Goal: Task Accomplishment & Management: Manage account settings

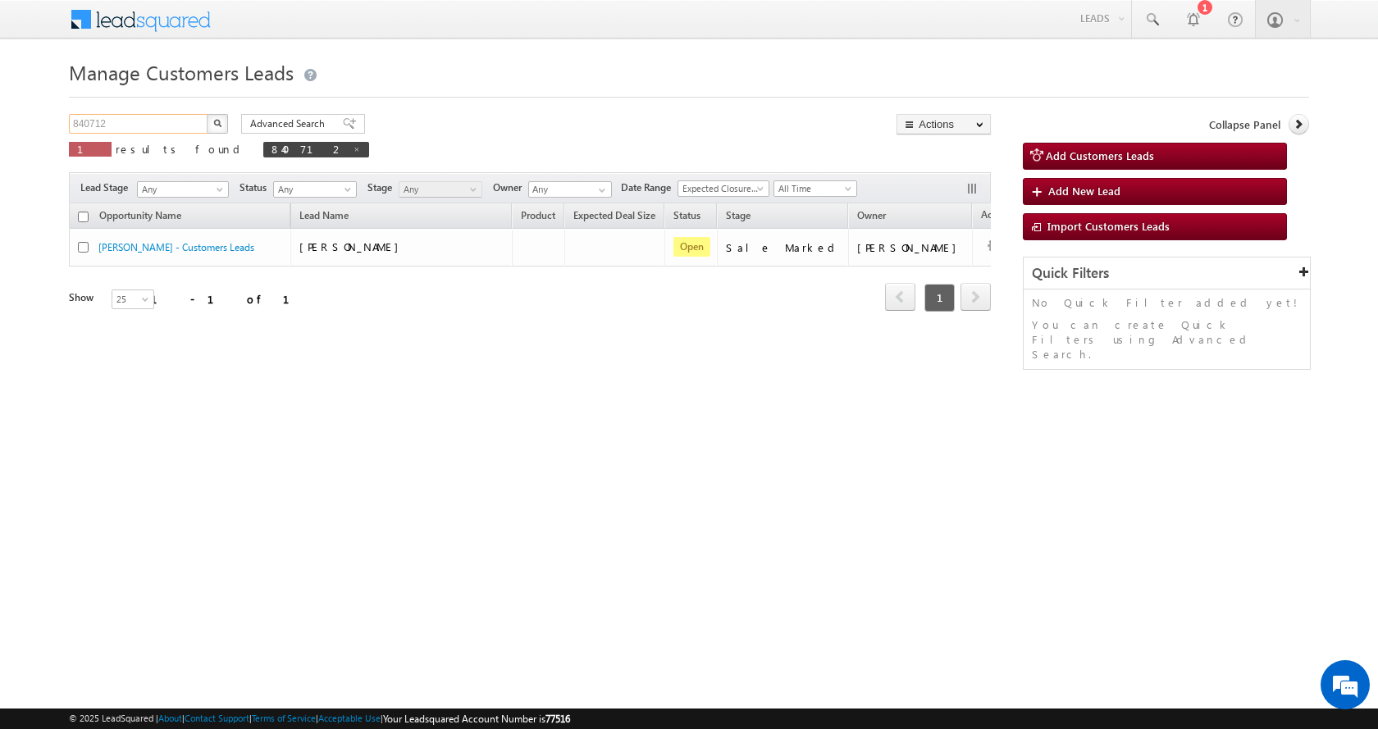
click at [89, 123] on input "840712" at bounding box center [139, 124] width 140 height 20
paste input "1477"
type input "841477"
click at [207, 114] on button "button" at bounding box center [217, 124] width 21 height 20
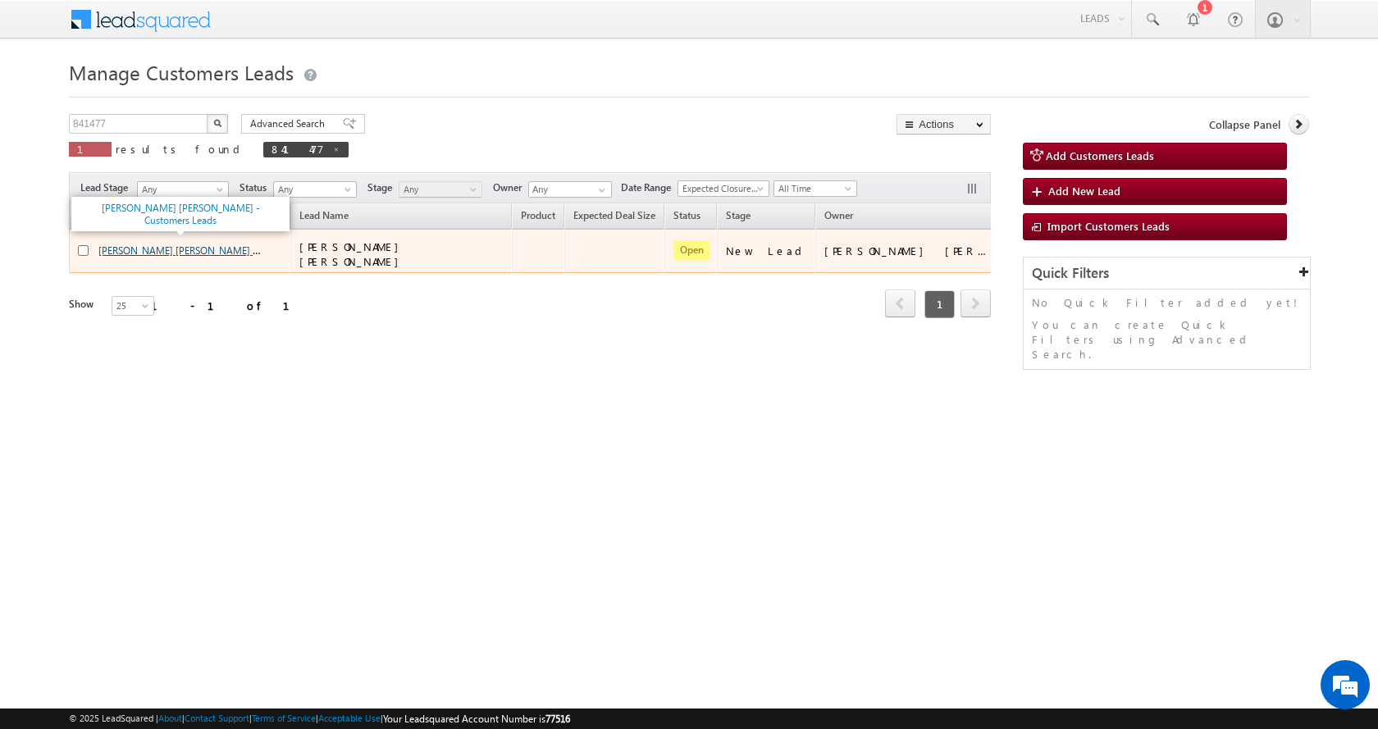
click at [203, 249] on link "[PERSON_NAME] [PERSON_NAME] - Customers Leads" at bounding box center [214, 250] width 233 height 14
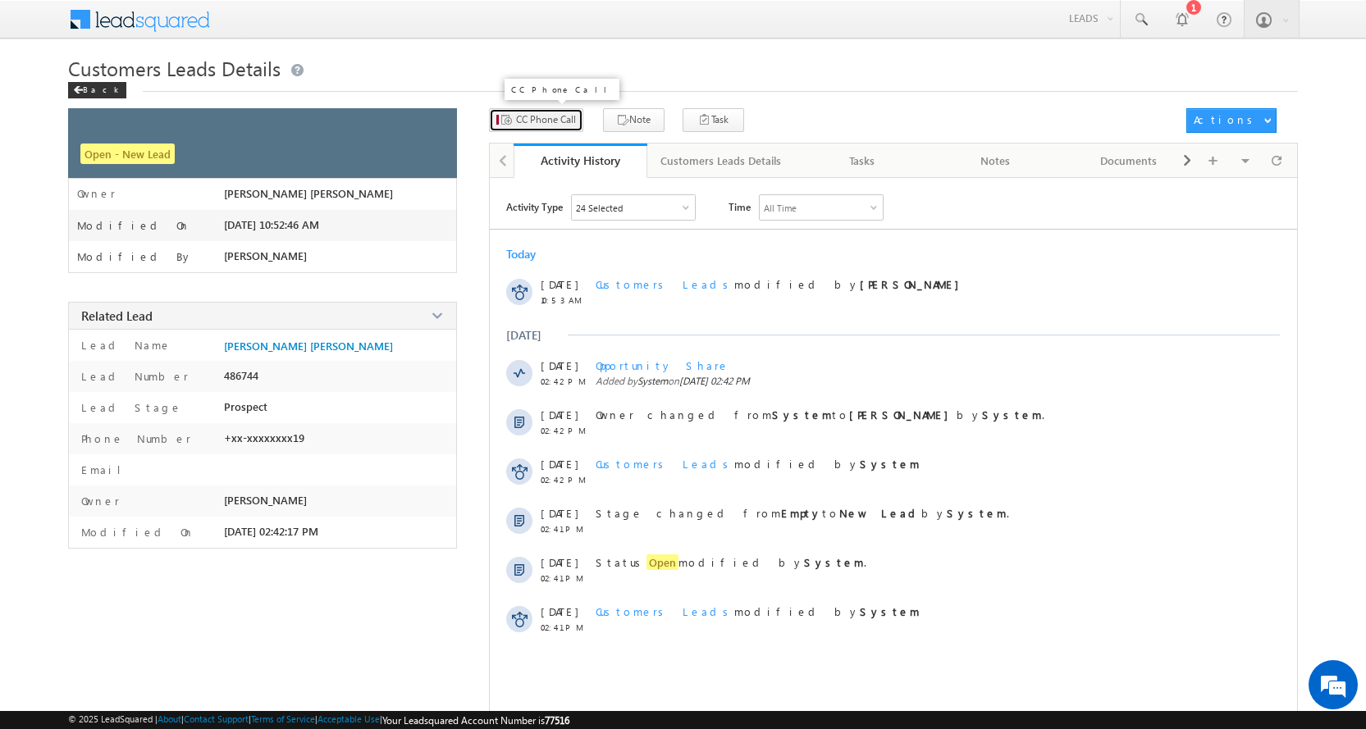
click at [546, 116] on span "CC Phone Call" at bounding box center [546, 119] width 60 height 15
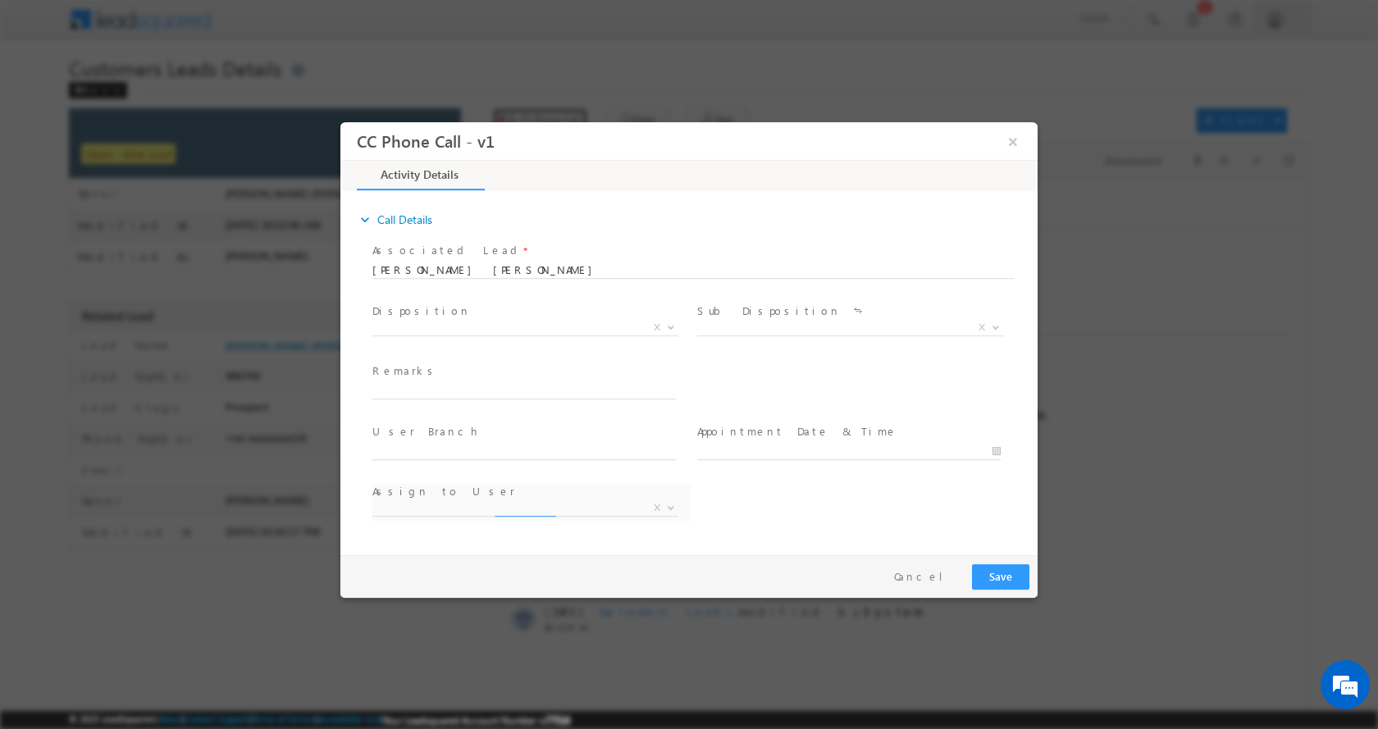
select select "amol.khopade@sgrlimited.in"
click at [605, 390] on input "text" at bounding box center [523, 390] width 303 height 16
type input "RAMESHWAR MAROTI DHAKANE-8999048219-P+C-AGE-38-GRAM PACHYANT-KARIDI KHAT-LOAN-1…"
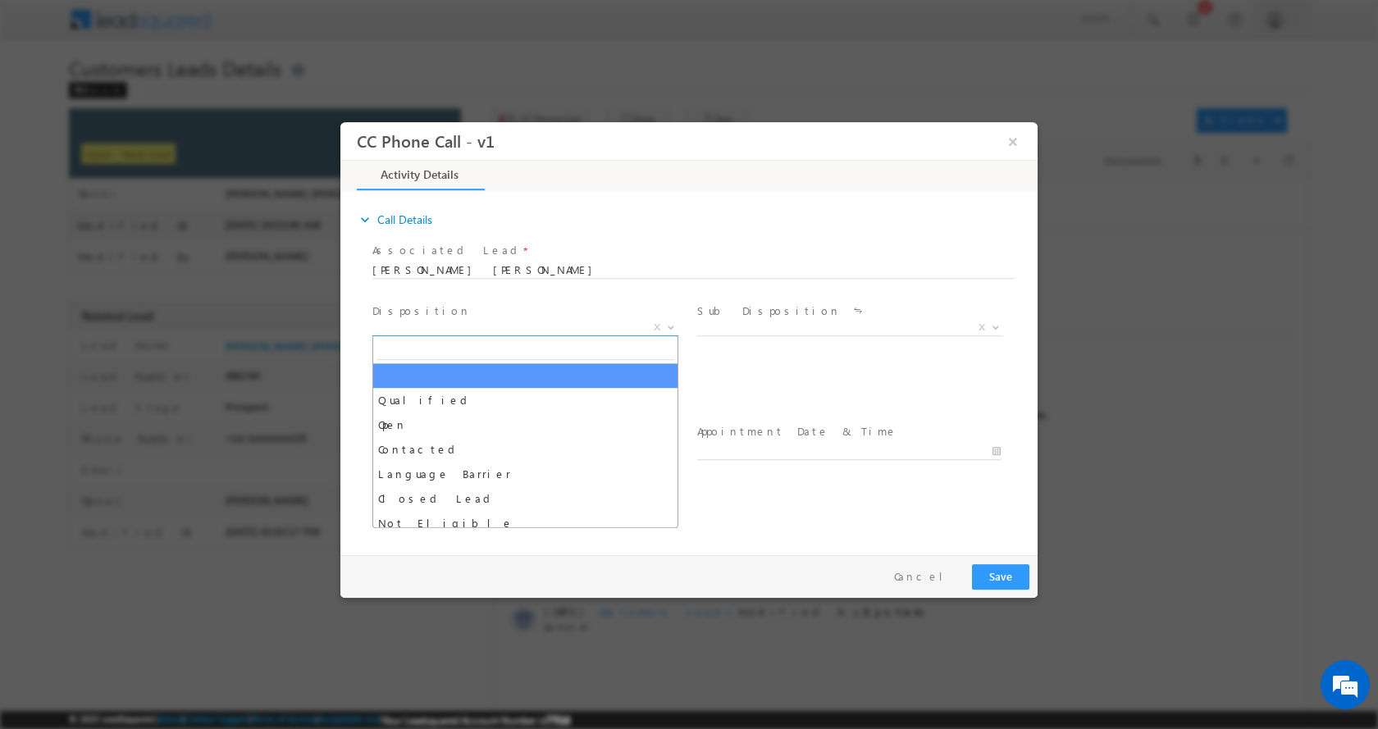
click at [670, 329] on span at bounding box center [669, 326] width 16 height 21
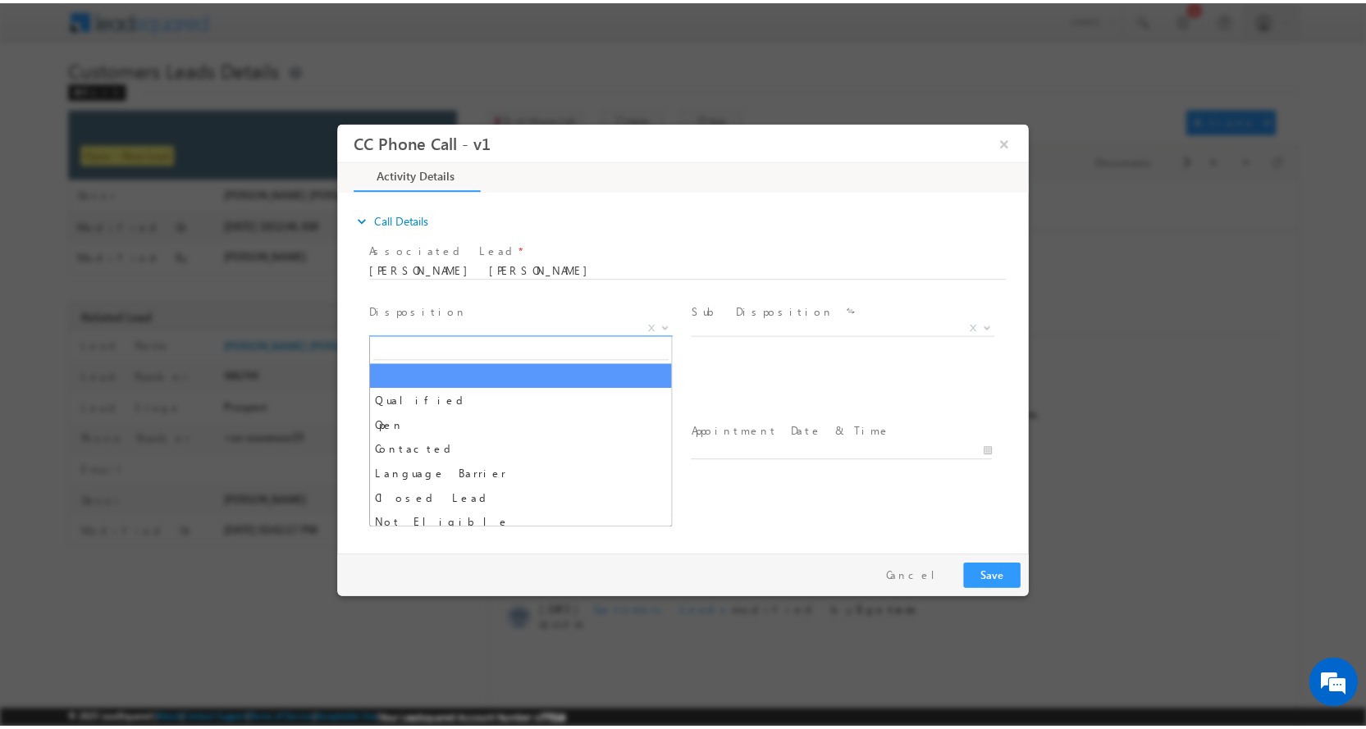
scroll to position [0, 0]
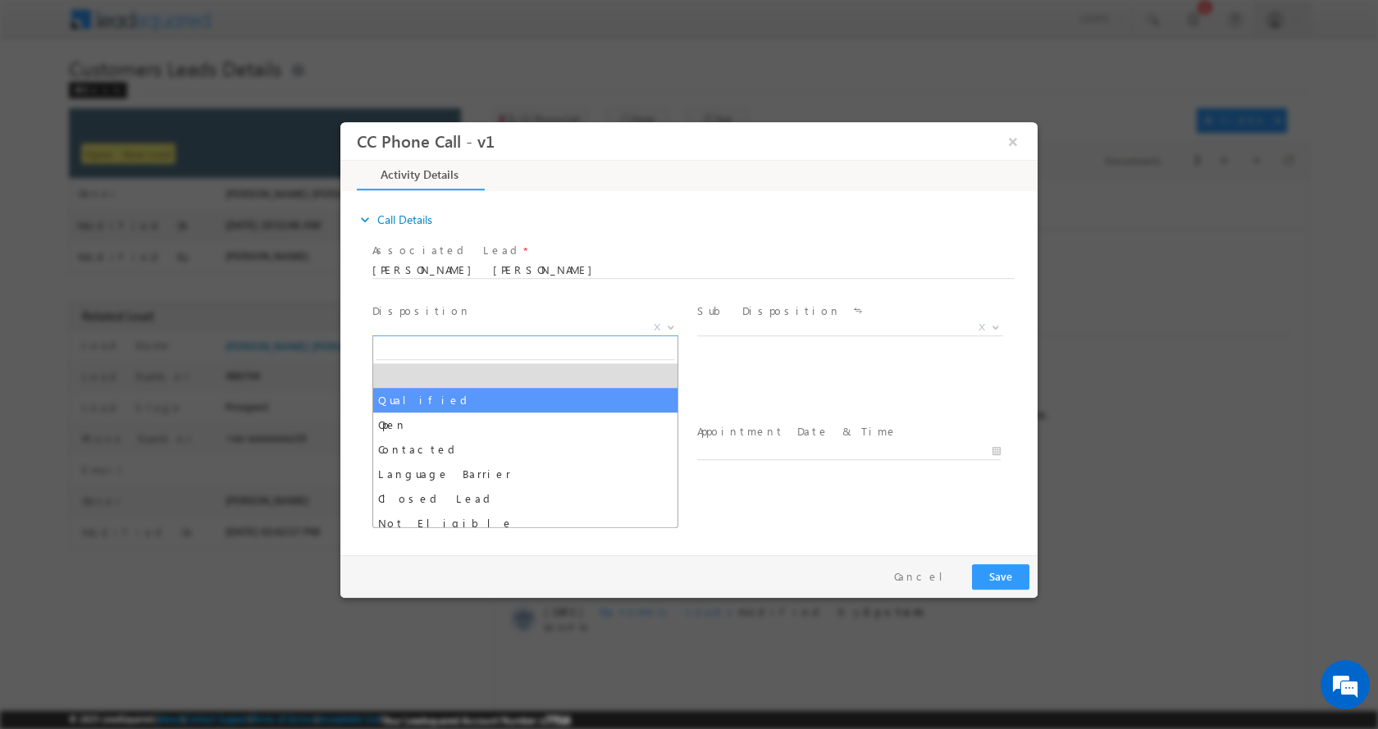
select select "Qualified"
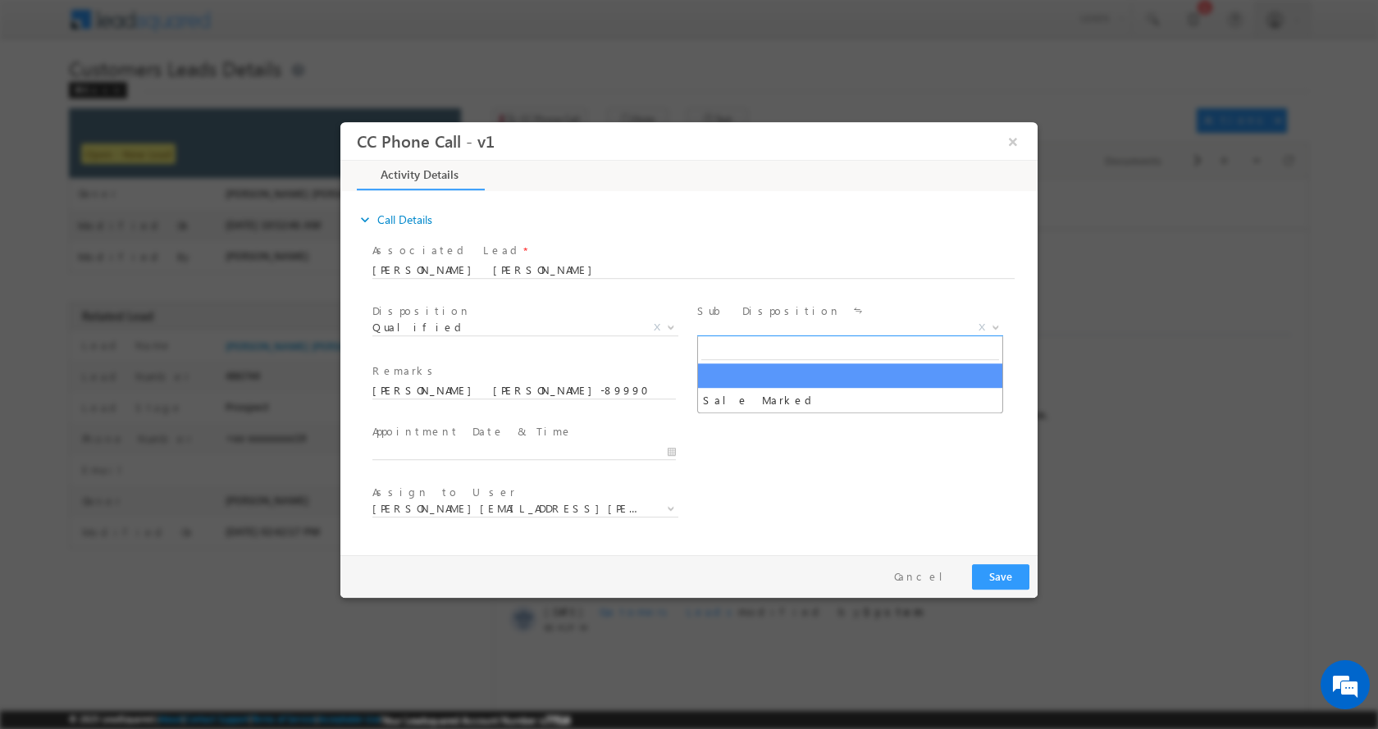
click at [997, 321] on span at bounding box center [994, 326] width 16 height 21
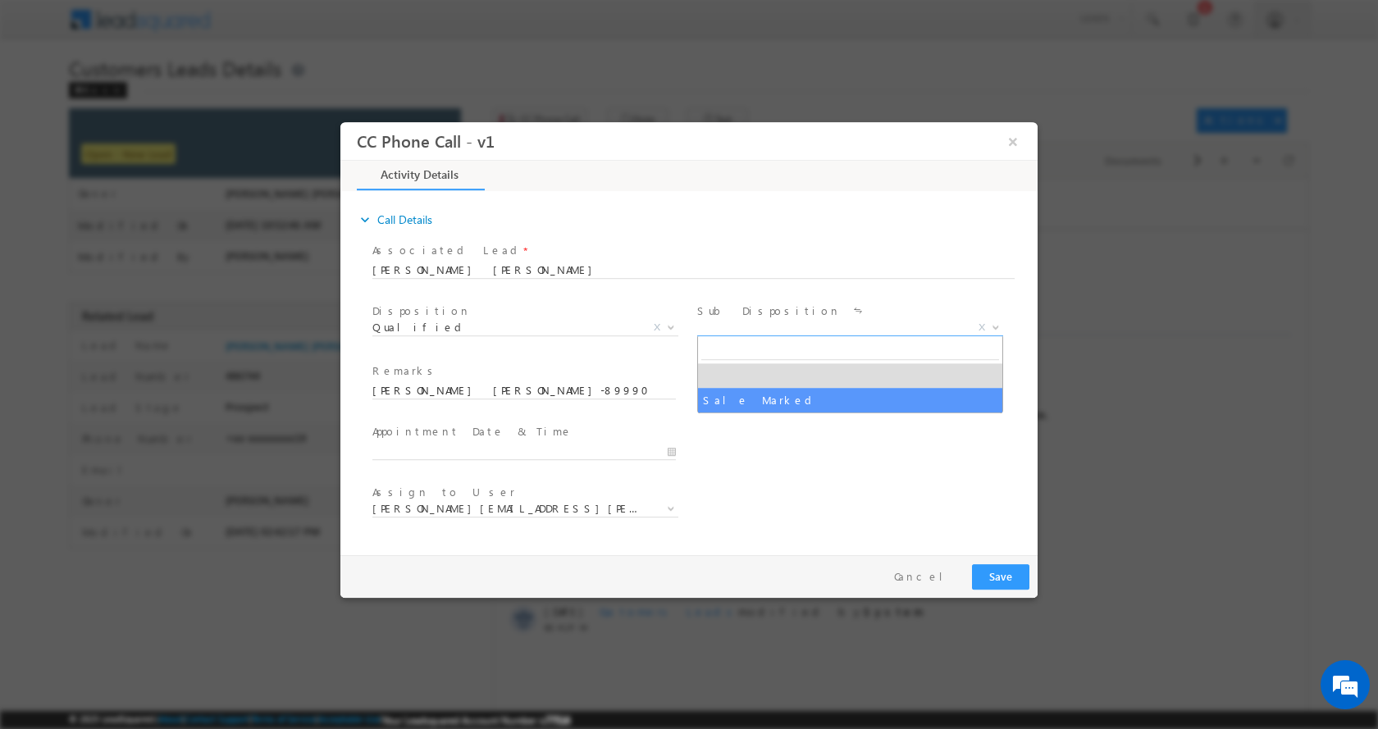
select select "Sale Marked"
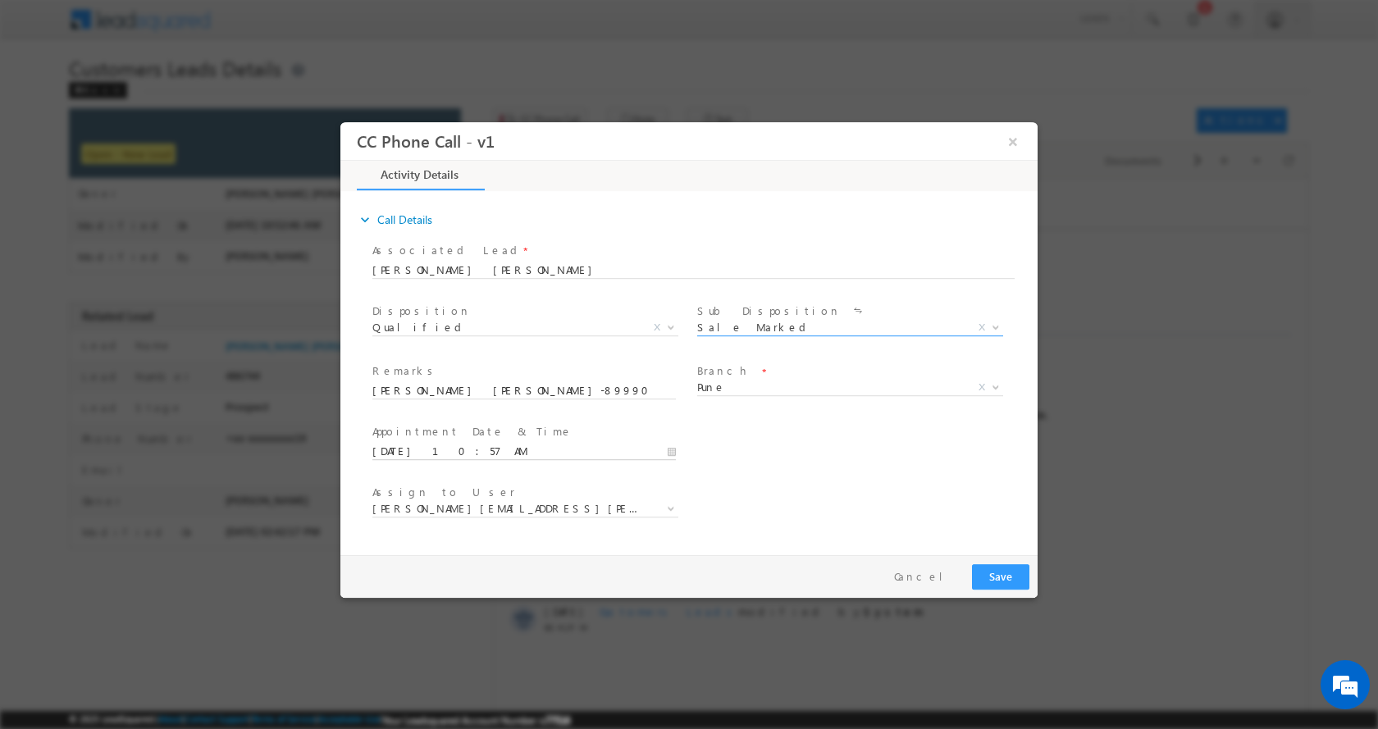
click at [667, 451] on input "09/08/2025 10:57 AM" at bounding box center [523, 451] width 303 height 16
type input "09/10/2025 11:57 AM"
type input "11"
click at [435, 423] on span at bounding box center [434, 423] width 11 height 12
type input "09/10/2025 12:57 PM"
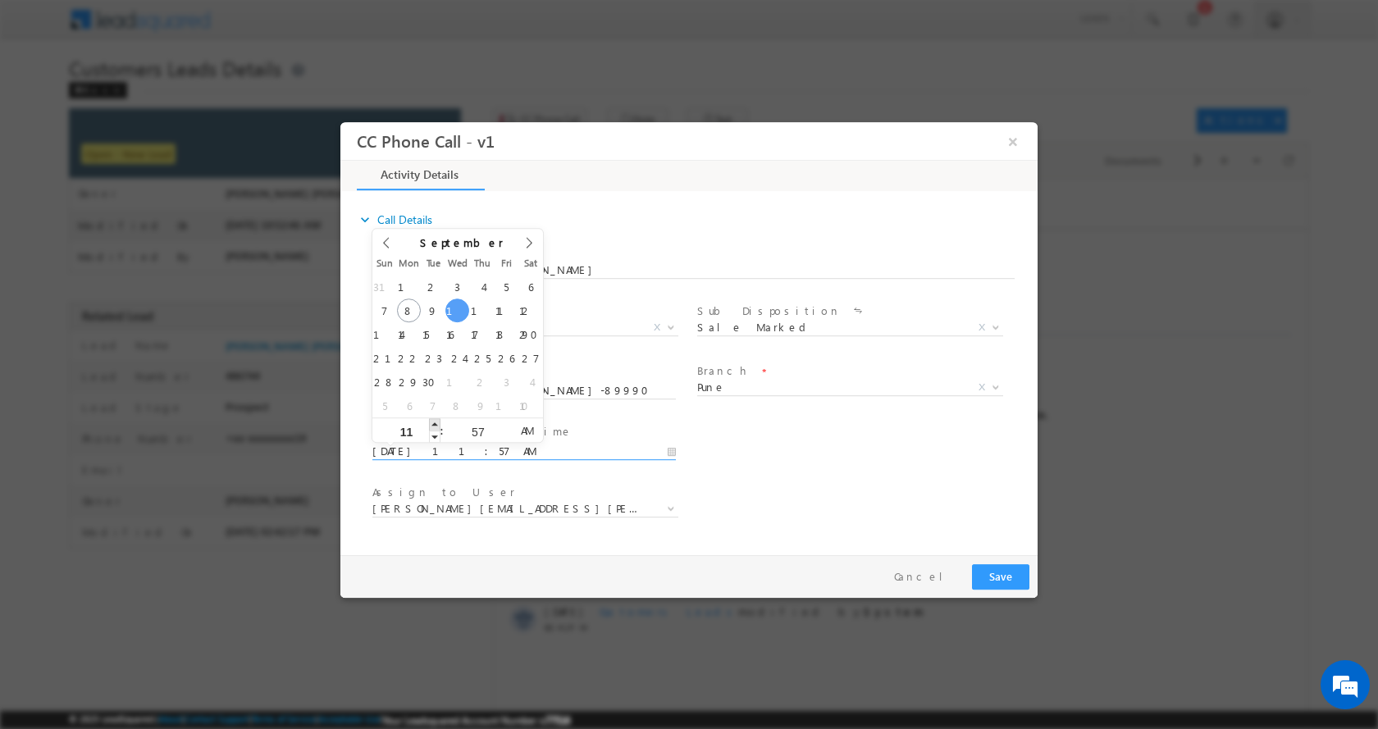
type input "12"
click at [435, 423] on span at bounding box center [434, 423] width 11 height 12
type input "09/10/2025 11:57 AM"
type input "11"
click at [435, 438] on span at bounding box center [434, 436] width 11 height 12
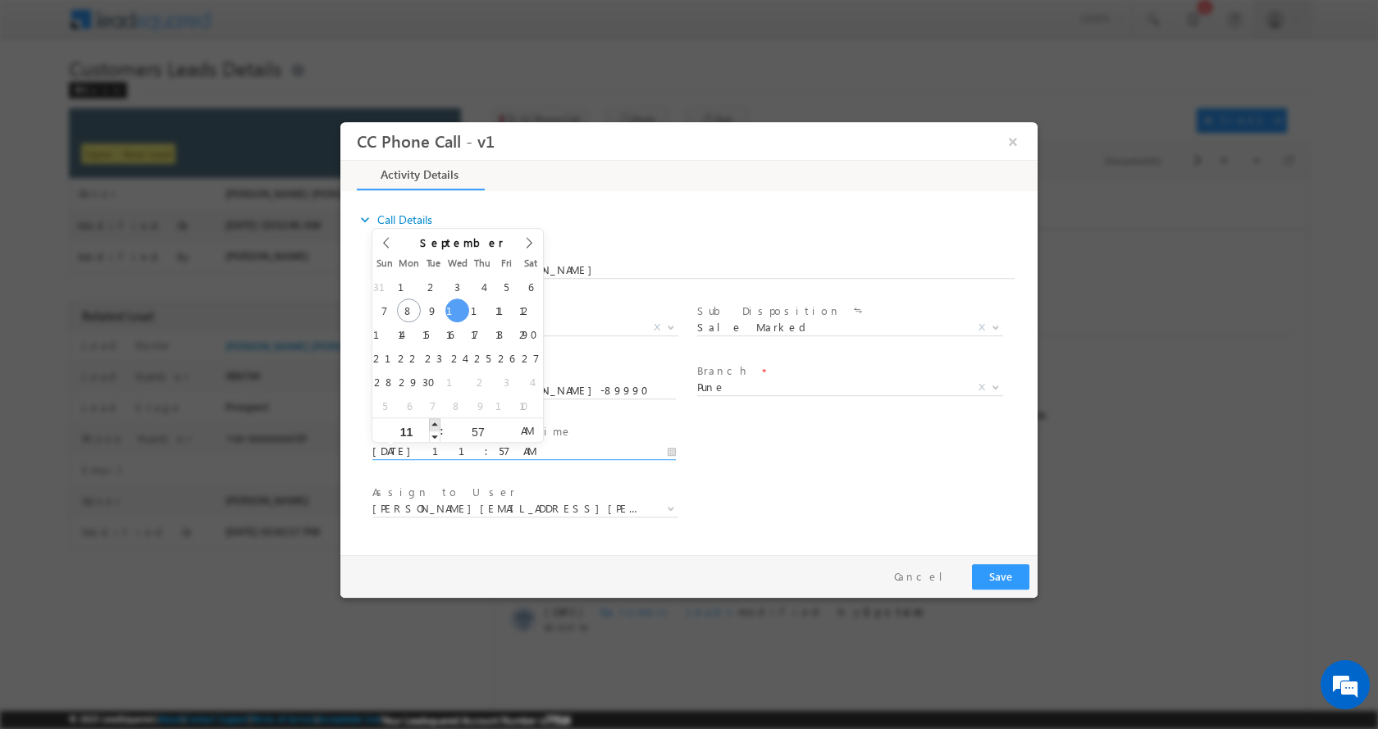
type input "09/10/2025 12:57 PM"
type input "12"
click at [431, 422] on span at bounding box center [434, 423] width 11 height 12
type input "09/10/2025 1:57 PM"
type input "01"
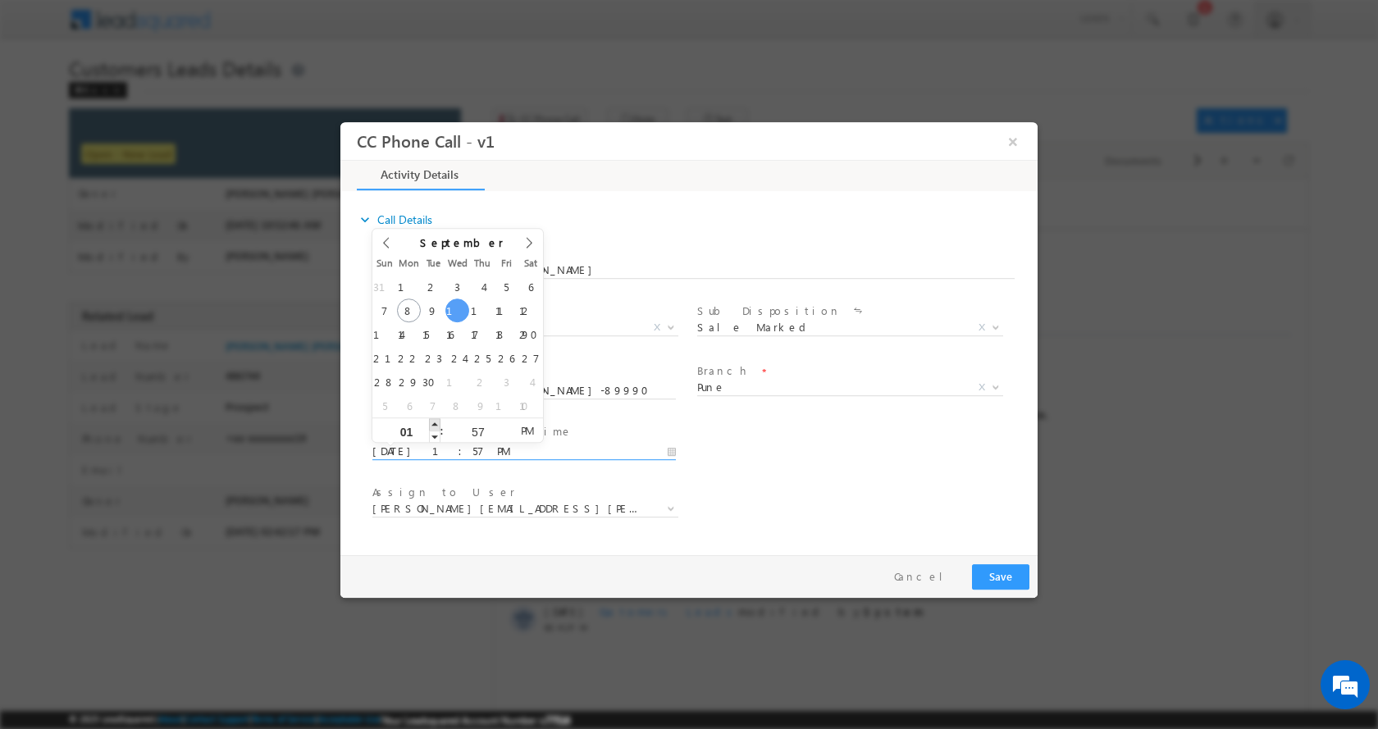
click at [431, 422] on span at bounding box center [434, 423] width 11 height 12
type input "09/10/2025 2:57 PM"
type input "02"
click at [431, 422] on span at bounding box center [434, 423] width 11 height 12
type input "09/10/2025 3:57 PM"
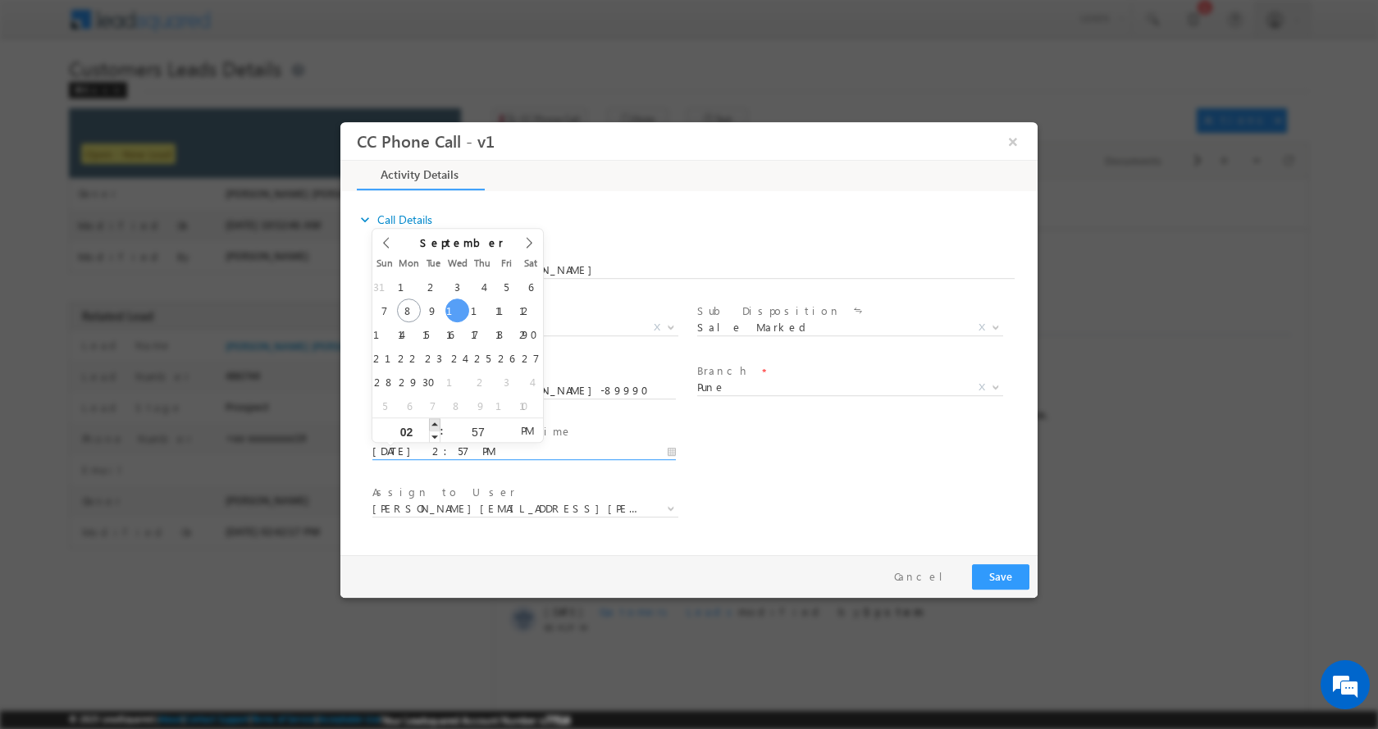
type input "03"
click at [431, 422] on span at bounding box center [434, 423] width 11 height 12
type input "09/10/2025 4:57 PM"
type input "04"
click at [431, 422] on span at bounding box center [434, 423] width 11 height 12
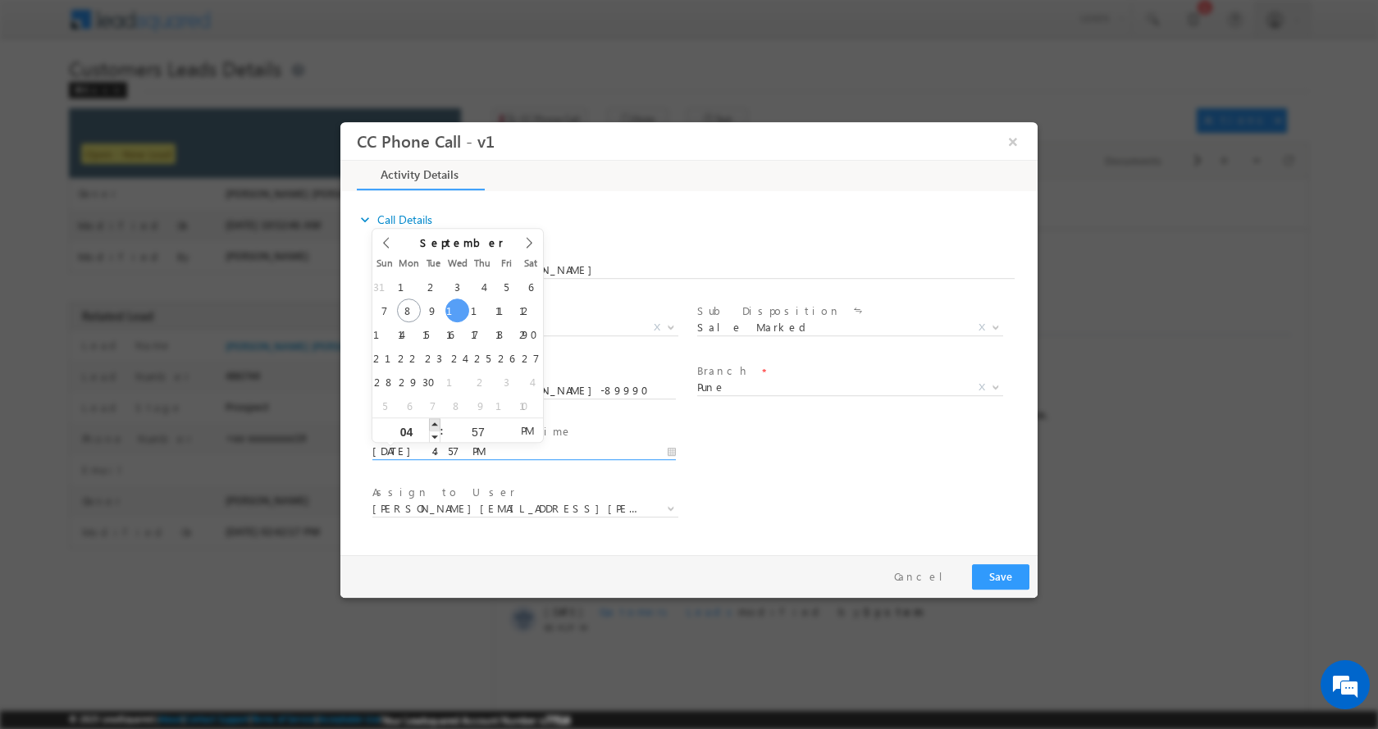
type input "09/10/2025 5:57 PM"
type input "05"
click at [431, 422] on span at bounding box center [434, 423] width 11 height 12
type input "09/10/2025 6:57 PM"
type input "06"
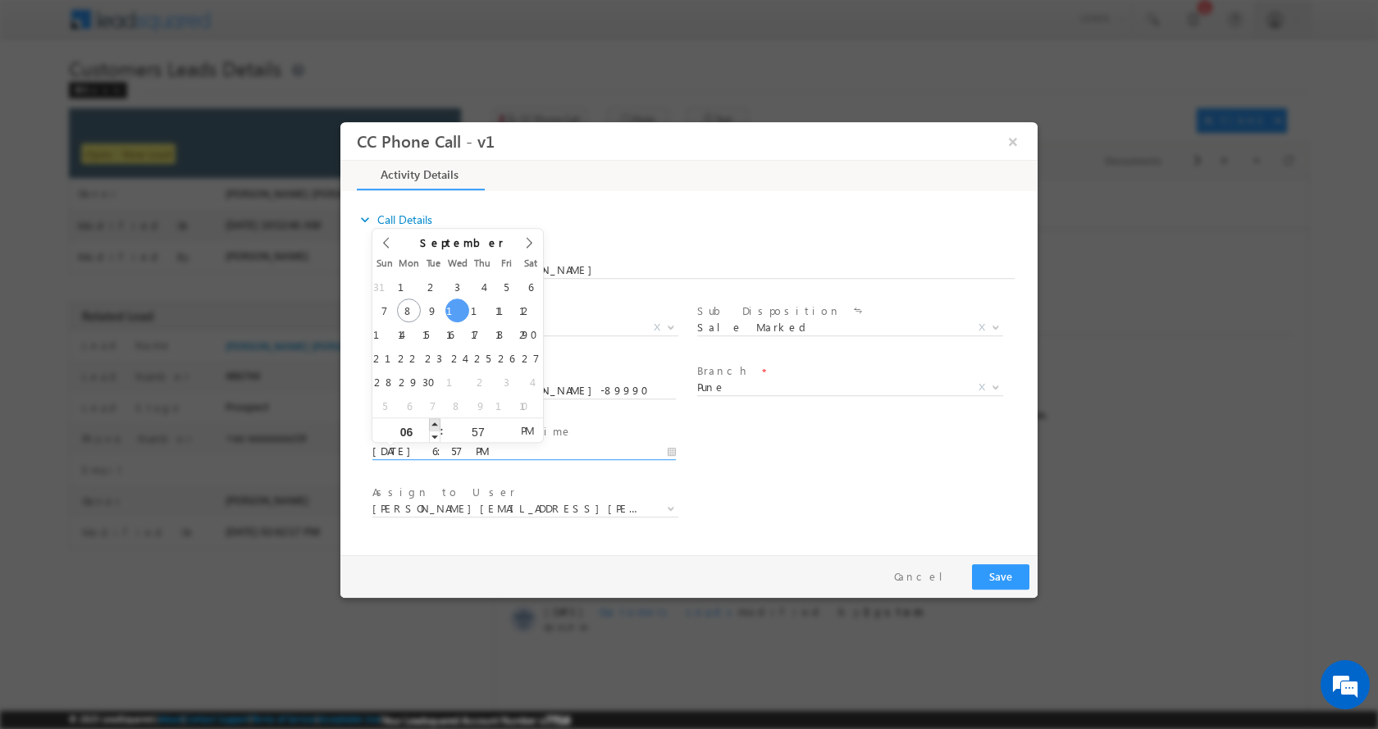
click at [431, 422] on span at bounding box center [434, 423] width 11 height 12
type input "09/10/2025 6:56 PM"
type input "56"
click at [504, 432] on span at bounding box center [505, 436] width 11 height 12
type input "09/10/2025 6:55 PM"
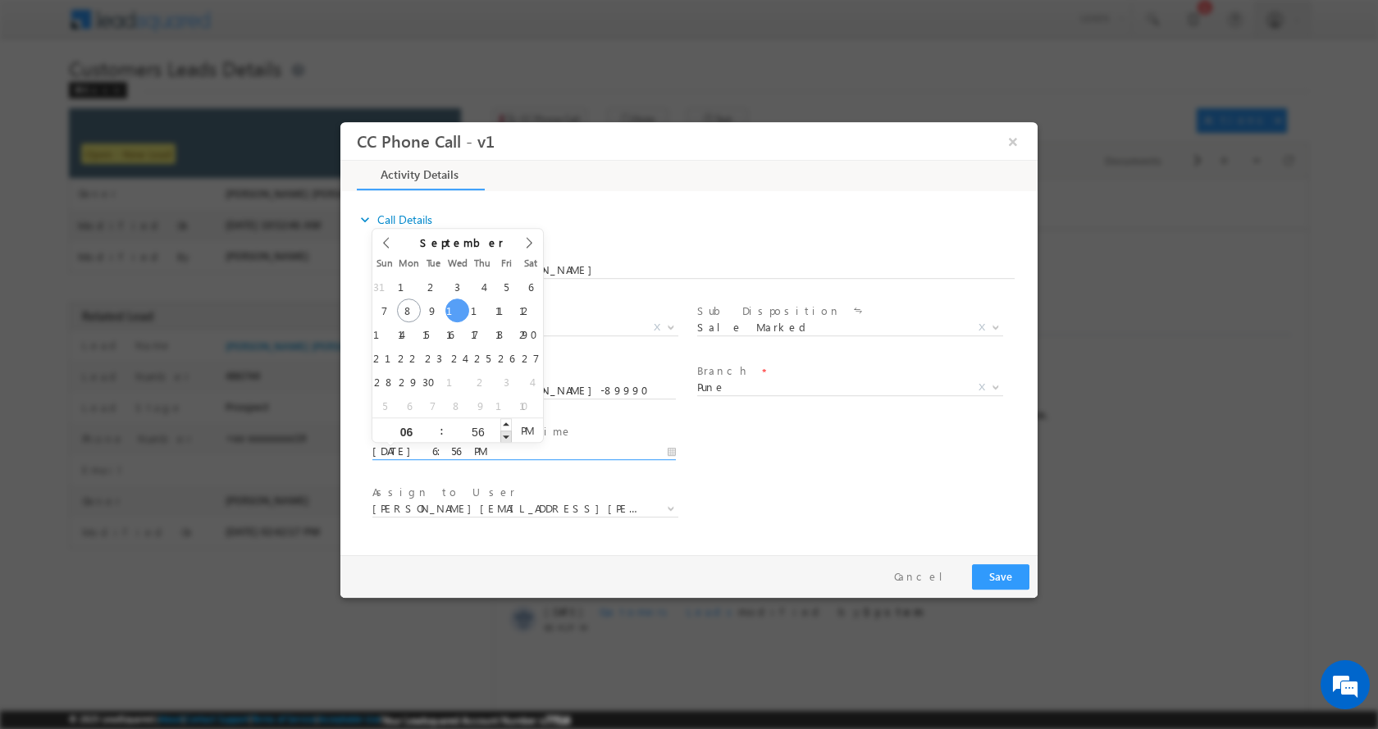
type input "55"
click at [504, 432] on span at bounding box center [505, 436] width 11 height 12
type input "09/10/2025 6:54 PM"
type input "54"
click at [504, 432] on span at bounding box center [505, 436] width 11 height 12
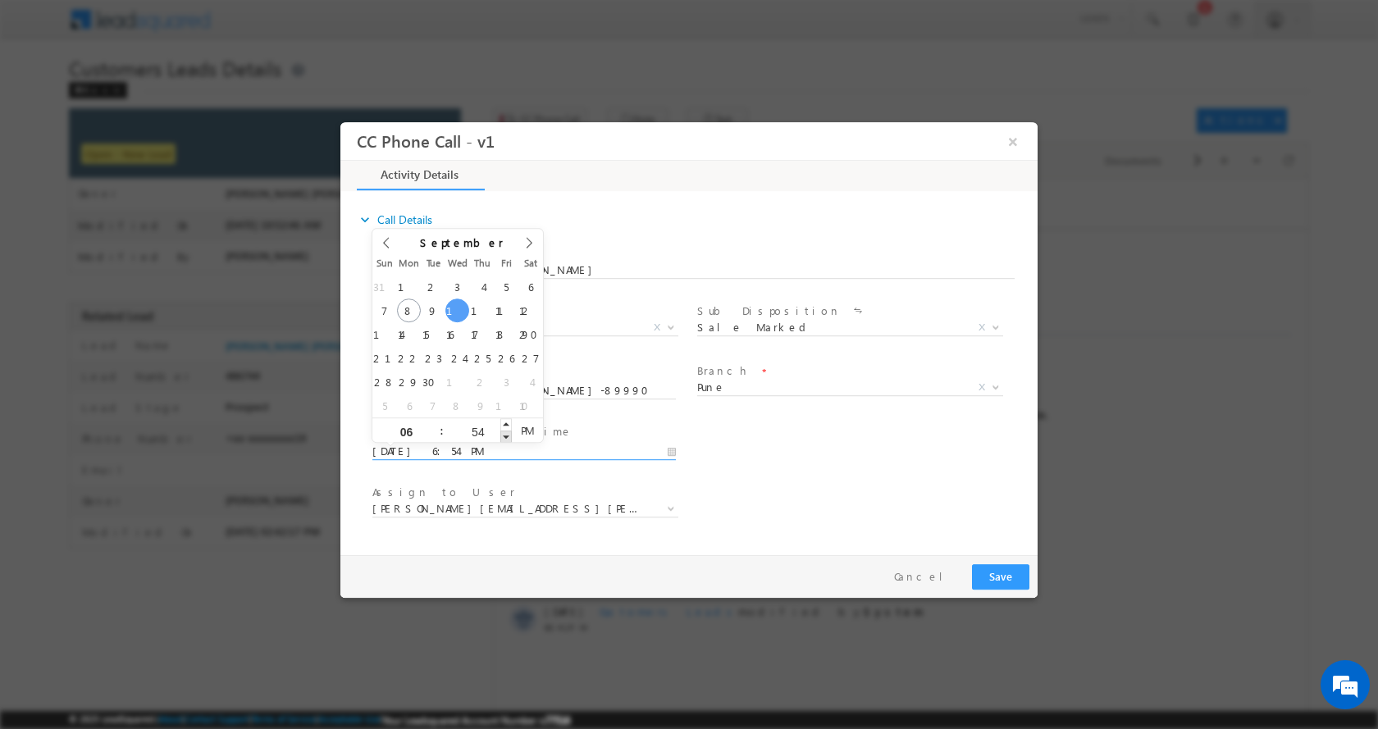
type input "09/10/2025 6:53 PM"
click at [504, 432] on span at bounding box center [505, 436] width 11 height 12
click at [478, 431] on input "53" at bounding box center [478, 431] width 68 height 11
type input "00"
type input "09/10/2025 6:00 PM"
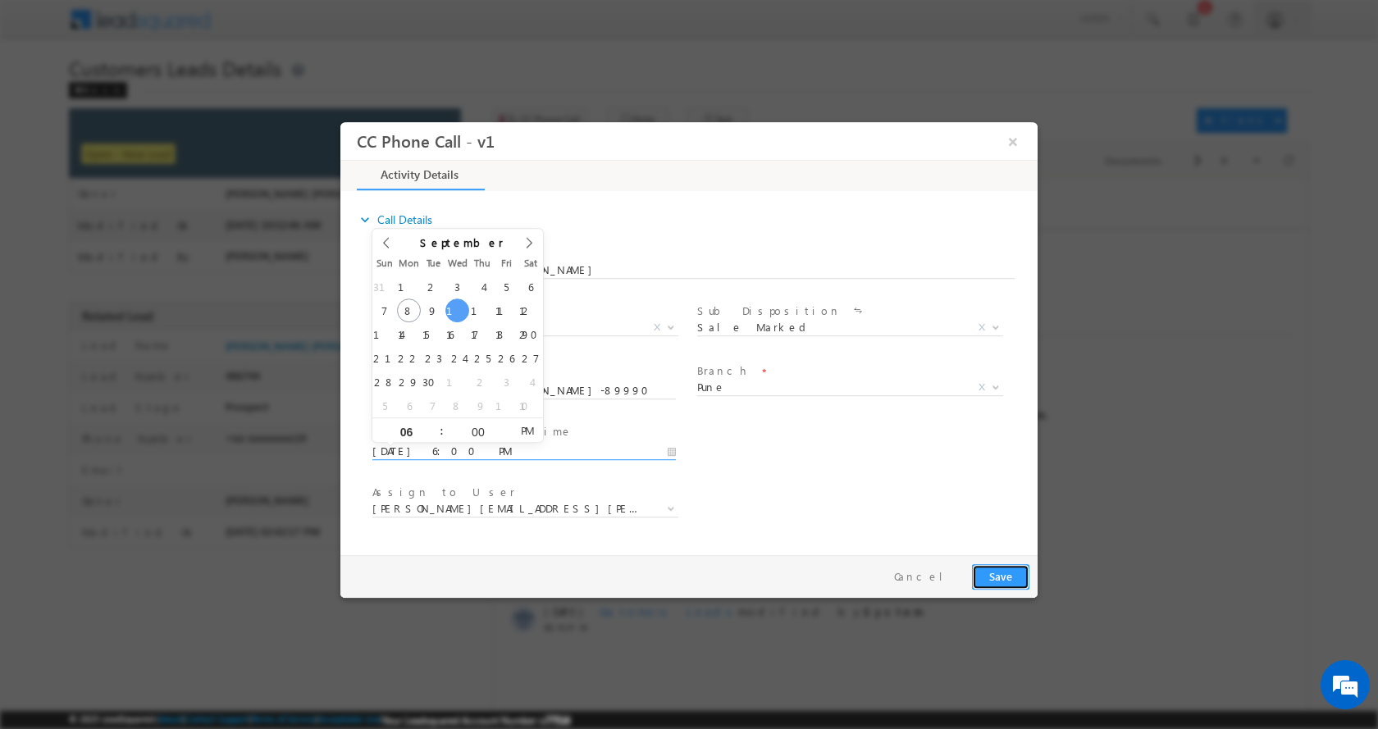
click at [1005, 581] on button "Save" at bounding box center [1000, 575] width 57 height 25
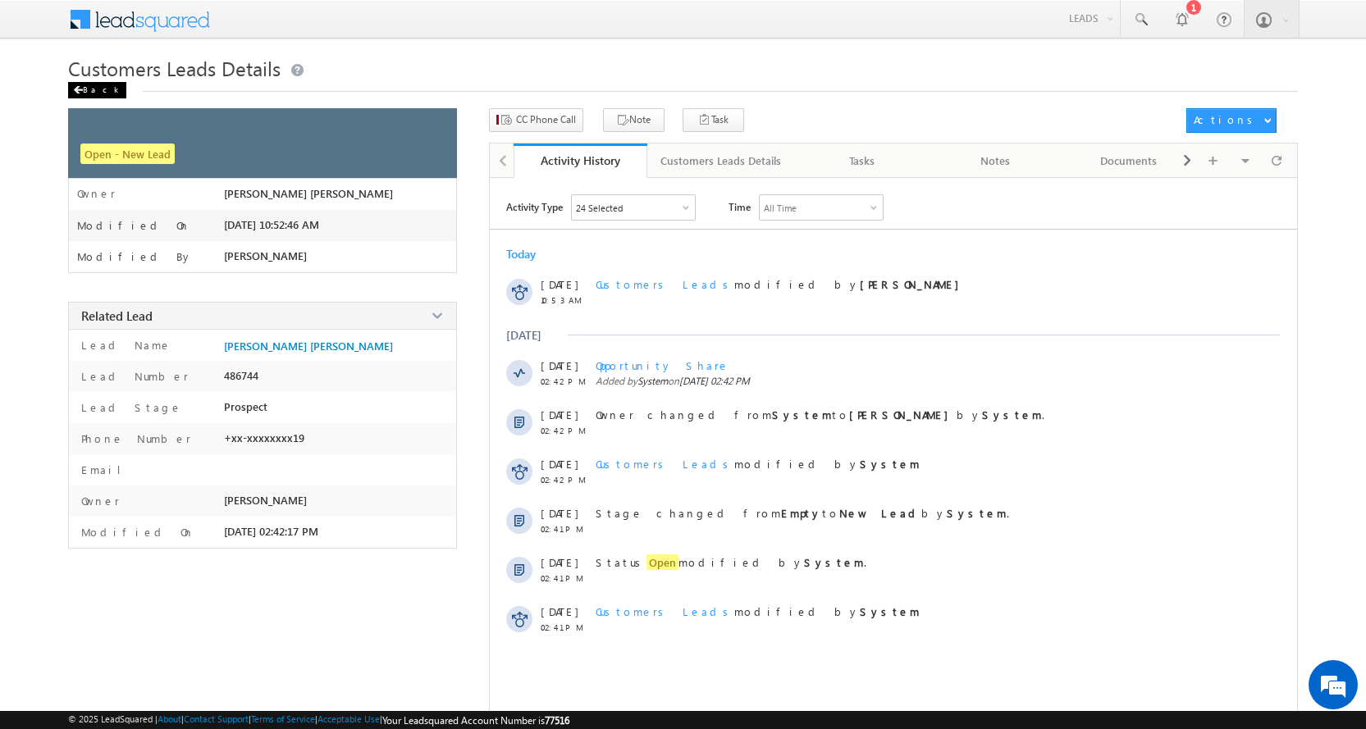
click at [80, 85] on div "Back" at bounding box center [97, 90] width 58 height 16
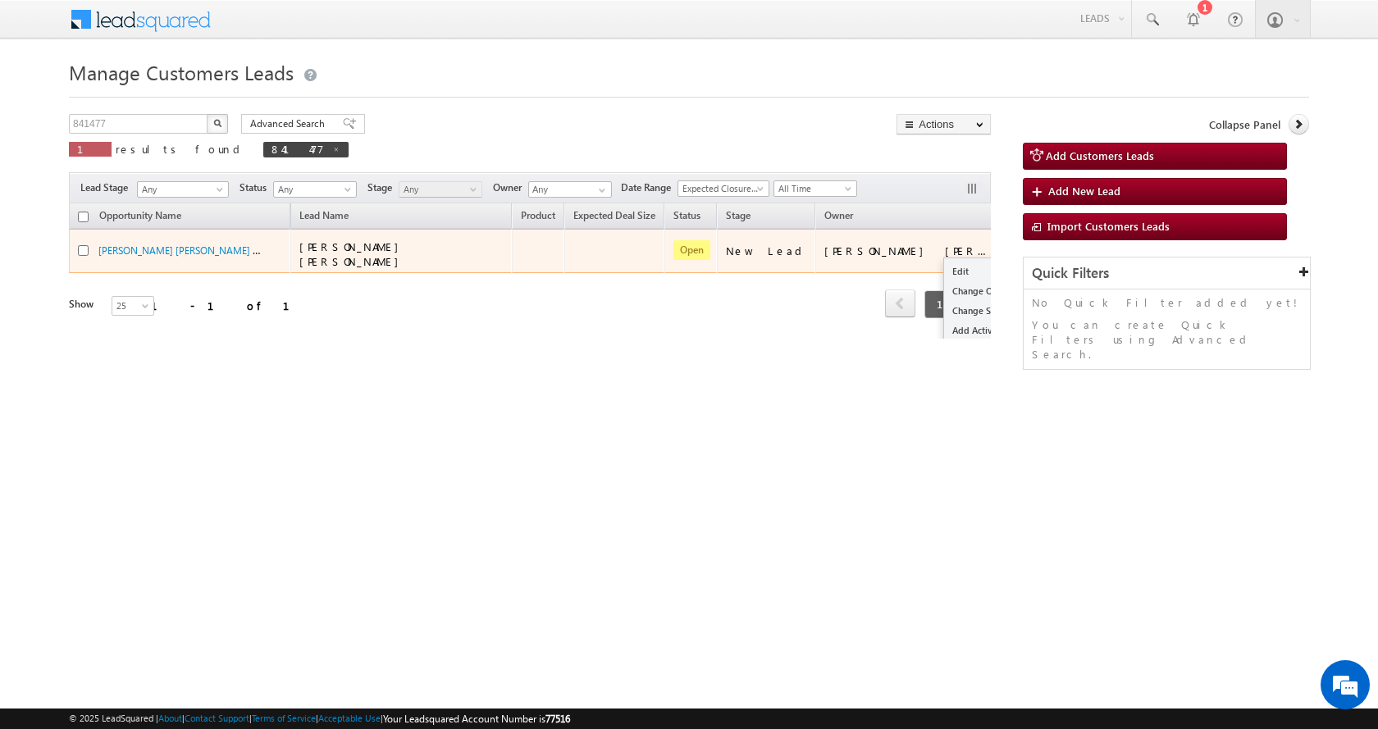
click at [996, 243] on td "Edit Change Owner Change Stage Add Activity Add Task Delete" at bounding box center [1030, 251] width 68 height 44
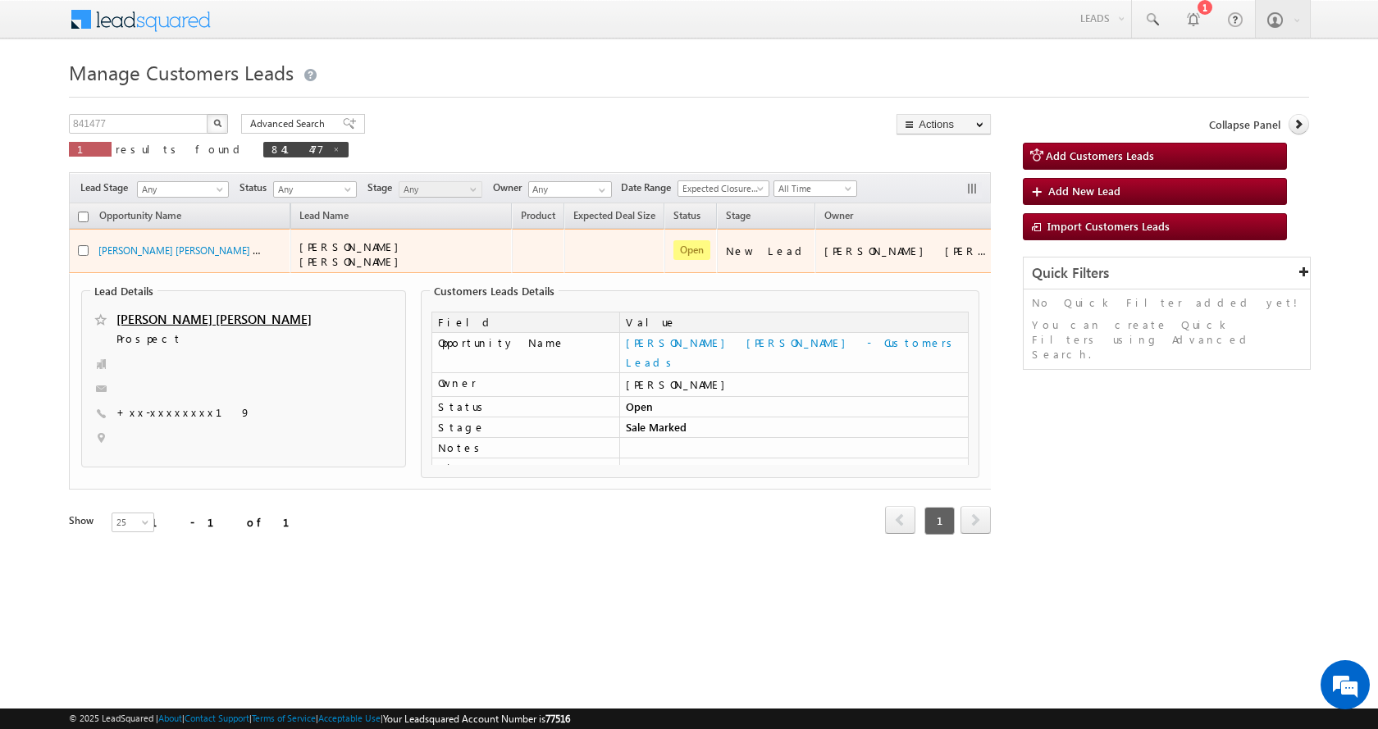
click at [893, 262] on td "[PERSON_NAME] [PERSON_NAME]" at bounding box center [905, 251] width 180 height 44
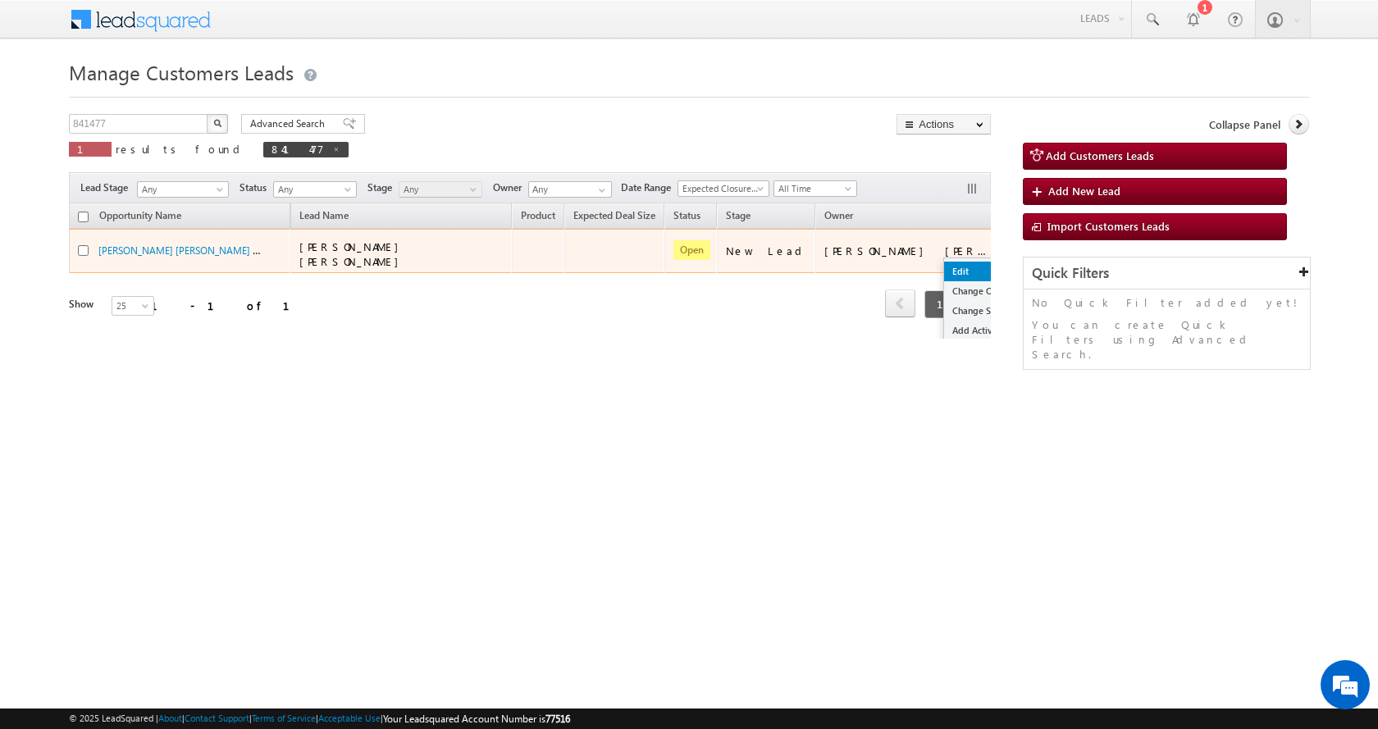
click at [944, 266] on link "Edit" at bounding box center [985, 272] width 82 height 20
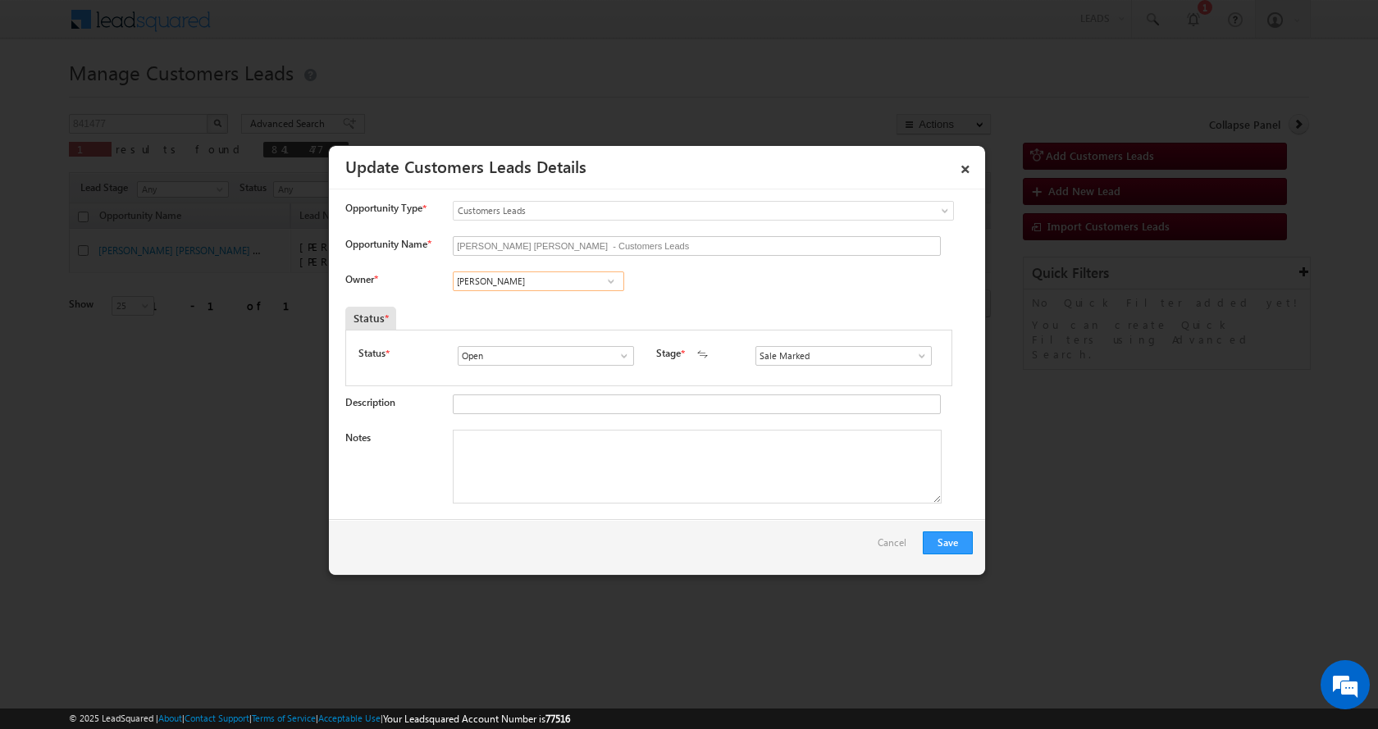
click at [516, 286] on input "Amol Suresh Khopade" at bounding box center [538, 281] width 171 height 20
paste input "Sakshi Desai"
click at [540, 332] on link "Sakshi Shrikant Desai sakshi.desai@sgrlimited.in" at bounding box center [538, 335] width 171 height 31
type input "[PERSON_NAME] [PERSON_NAME]"
click at [571, 448] on textarea "Notes" at bounding box center [697, 467] width 489 height 74
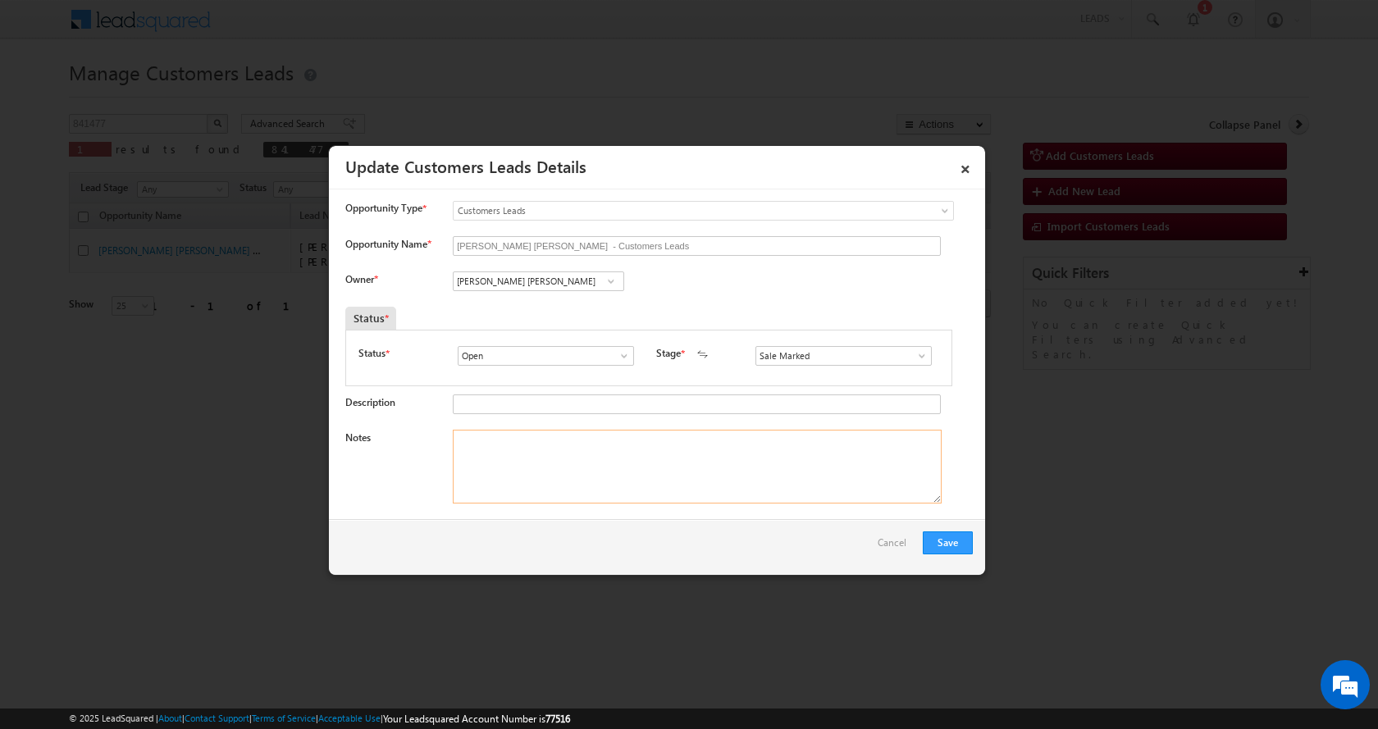
paste textarea "RAMESHWAR MAROTI DHAKANE- 8999048219 -P+C -AGE-38-GRAM PACHYANT-KARIDI KHAT-LOA…"
type textarea "RAMESHWAR MAROTI DHAKANE- 8999048219 -P+C -AGE-38-GRAM PACHYANT-KARIDI KHAT-LOA…"
click at [948, 540] on button "Save" at bounding box center [948, 542] width 50 height 23
